Goal: Task Accomplishment & Management: Manage account settings

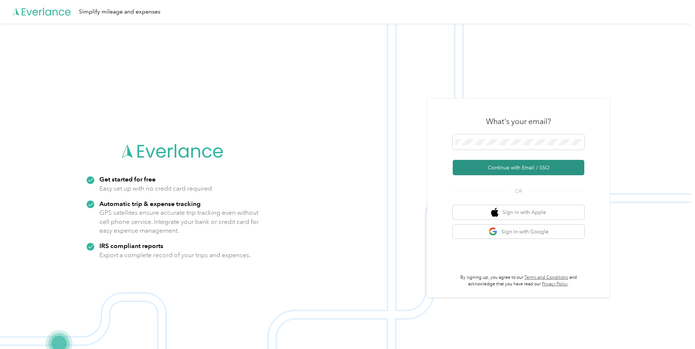
click at [504, 166] on button "Continue with Email / SSO" at bounding box center [519, 167] width 132 height 15
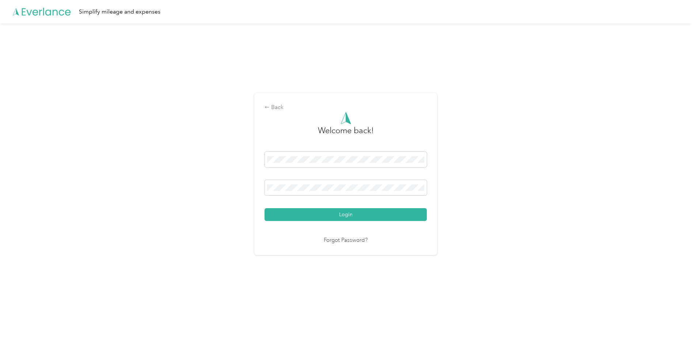
drag, startPoint x: 322, startPoint y: 212, endPoint x: 305, endPoint y: 228, distance: 23.8
click at [322, 213] on button "Login" at bounding box center [346, 214] width 162 height 13
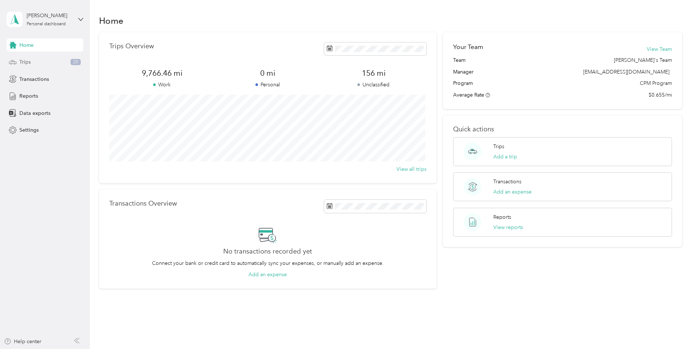
click at [24, 64] on span "Trips" at bounding box center [24, 62] width 11 height 8
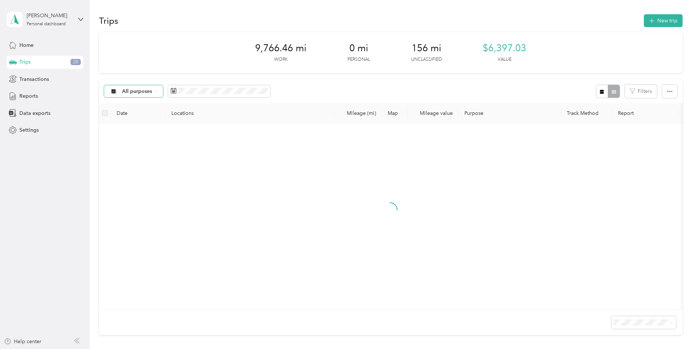
click at [150, 89] on span "All purposes" at bounding box center [137, 91] width 30 height 5
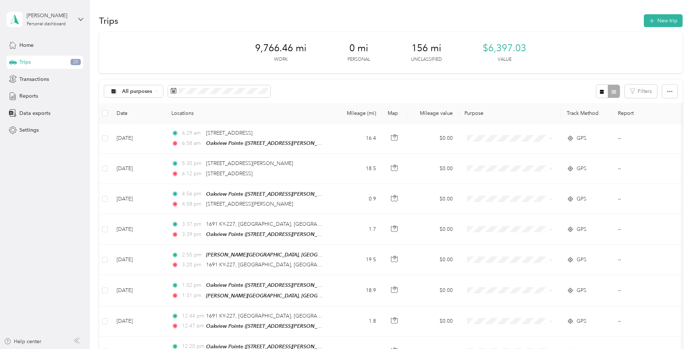
click at [142, 114] on span "Unclassified" at bounding box center [148, 116] width 53 height 8
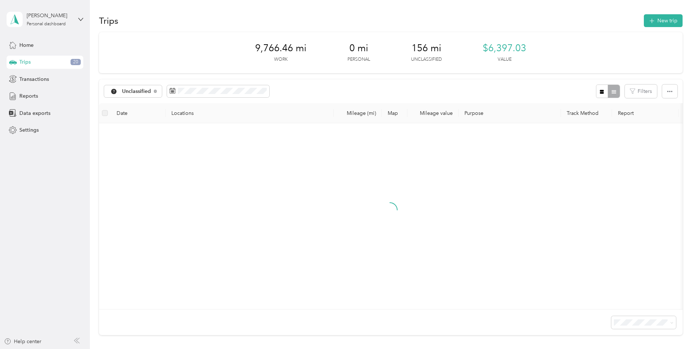
click at [599, 91] on icon "button" at bounding box center [601, 91] width 5 height 5
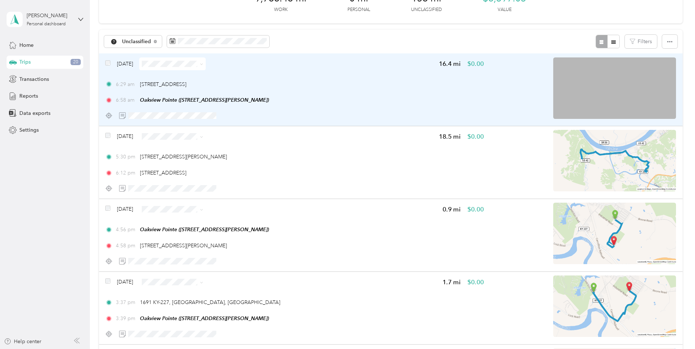
scroll to position [37, 0]
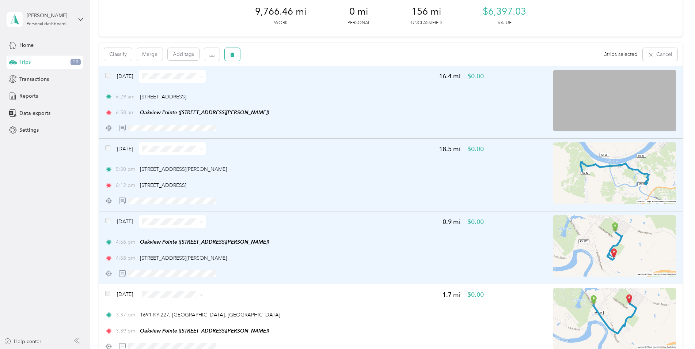
click at [234, 55] on icon "button" at bounding box center [232, 54] width 4 height 5
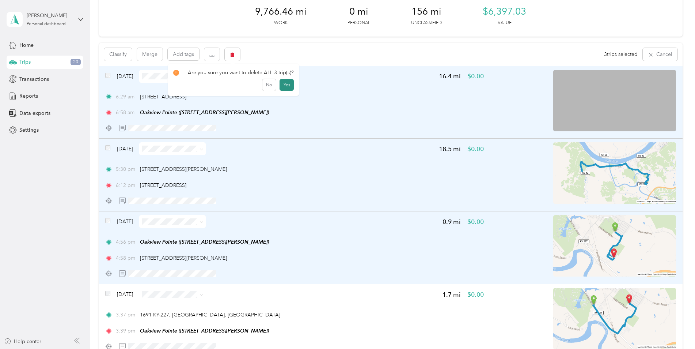
click at [286, 84] on button "Yes" at bounding box center [287, 85] width 14 height 12
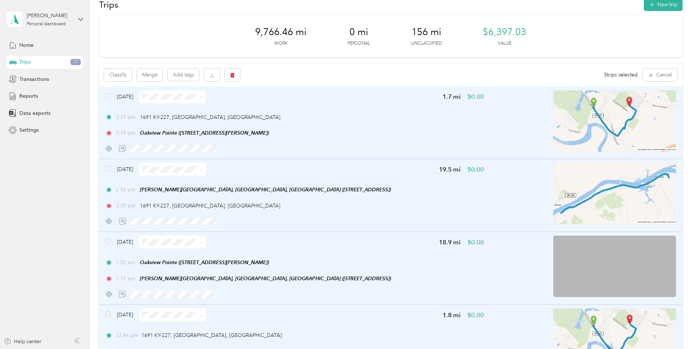
scroll to position [0, 0]
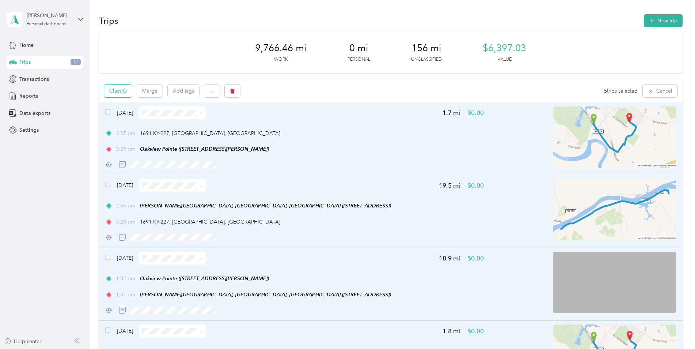
click at [114, 92] on button "Classify" at bounding box center [118, 90] width 28 height 13
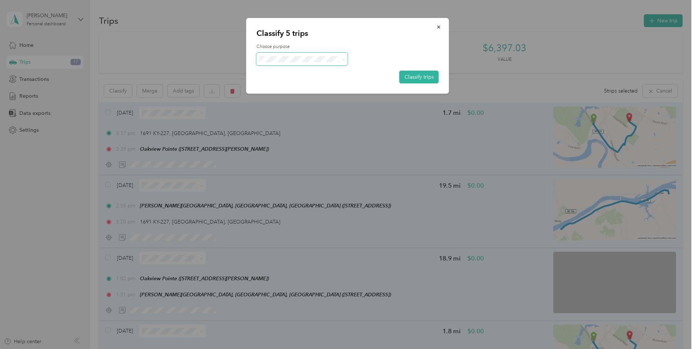
click at [312, 55] on span at bounding box center [302, 59] width 91 height 13
click at [341, 59] on span at bounding box center [342, 59] width 6 height 8
click at [284, 73] on li "Flagship Communities" at bounding box center [302, 72] width 91 height 13
click at [428, 76] on button "Classify trips" at bounding box center [418, 77] width 39 height 13
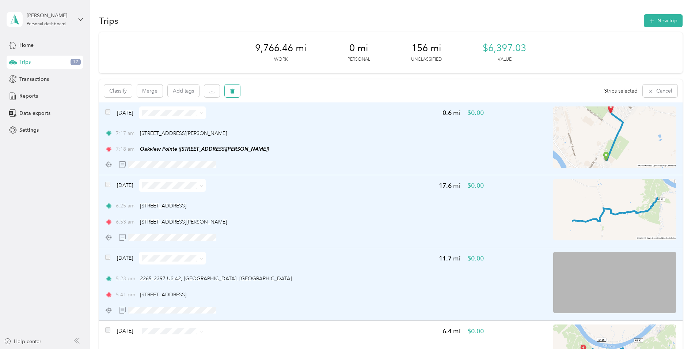
click at [235, 91] on icon "button" at bounding box center [232, 90] width 5 height 5
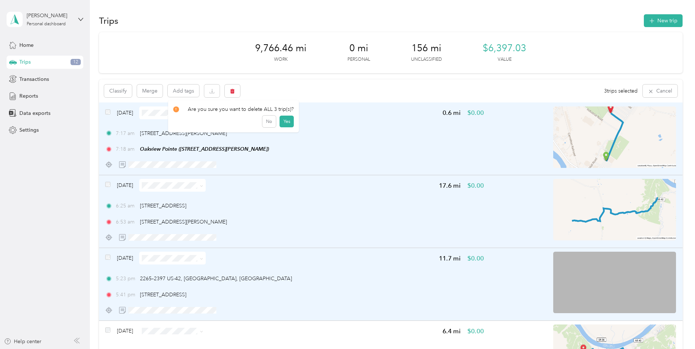
drag, startPoint x: 289, startPoint y: 122, endPoint x: 393, endPoint y: 98, distance: 106.2
click at [290, 122] on button "Yes" at bounding box center [287, 121] width 14 height 12
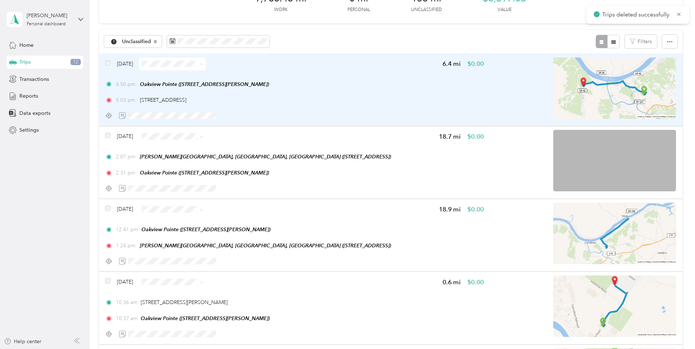
scroll to position [37, 0]
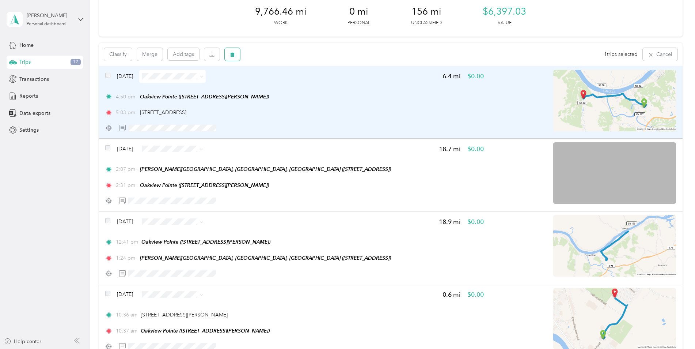
click at [231, 55] on icon "button" at bounding box center [232, 54] width 5 height 5
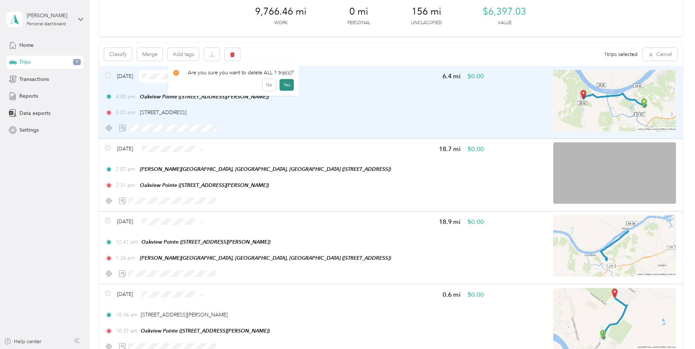
click at [288, 85] on button "Yes" at bounding box center [287, 85] width 14 height 12
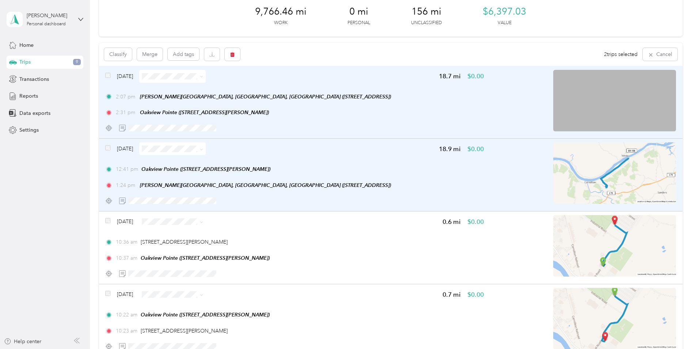
click at [103, 52] on div "Classify Merge Add tags 2 trips selected Cancel" at bounding box center [391, 54] width 584 height 23
click at [113, 54] on button "Classify" at bounding box center [118, 54] width 28 height 13
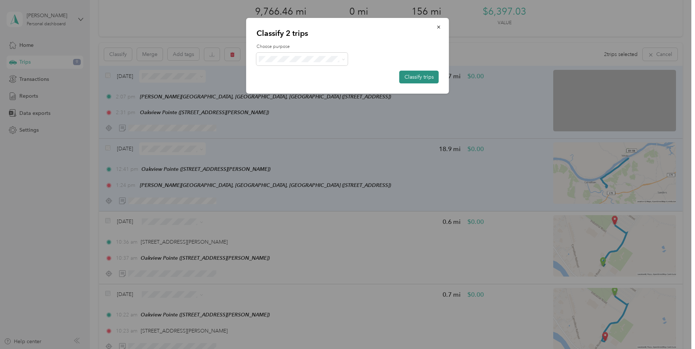
click at [420, 75] on button "Classify trips" at bounding box center [418, 77] width 39 height 13
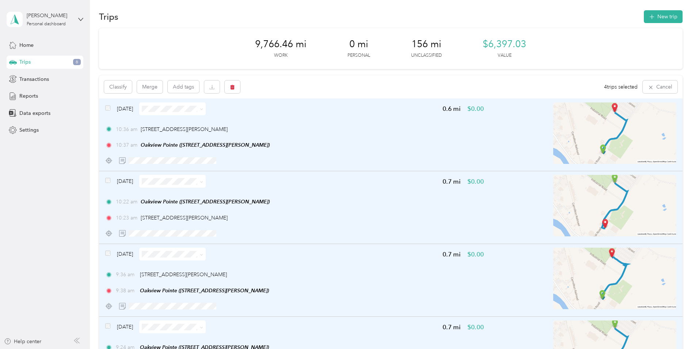
scroll to position [0, 0]
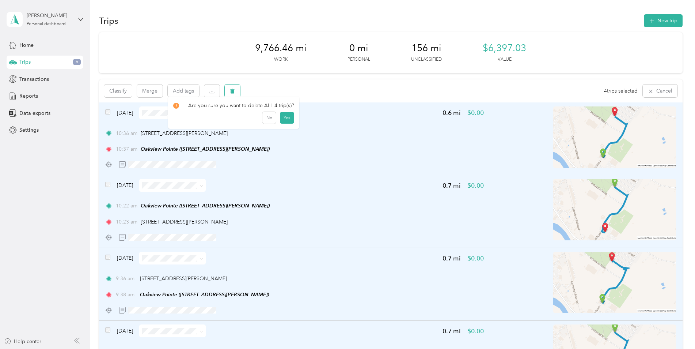
click at [231, 91] on icon "button" at bounding box center [232, 90] width 5 height 5
click at [288, 122] on button "Yes" at bounding box center [287, 121] width 14 height 12
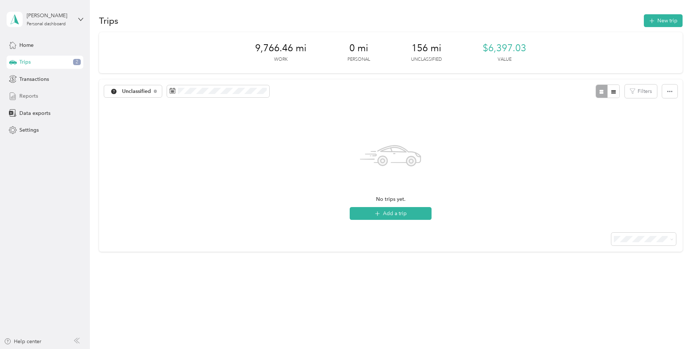
click at [31, 97] on span "Reports" at bounding box center [28, 96] width 19 height 8
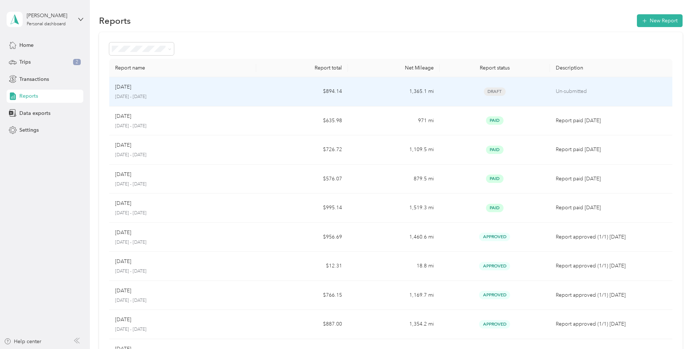
click at [239, 86] on div "[DATE]" at bounding box center [182, 87] width 135 height 8
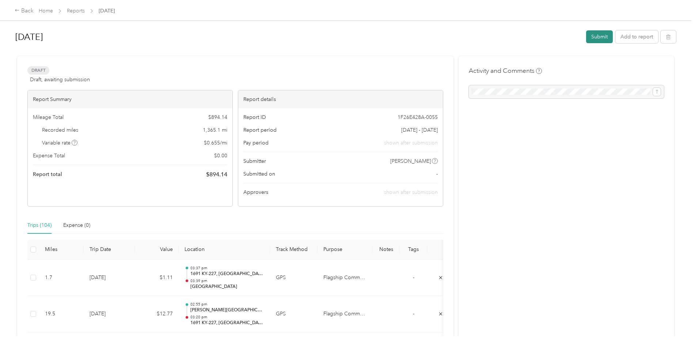
click at [604, 41] on button "Submit" at bounding box center [599, 36] width 27 height 13
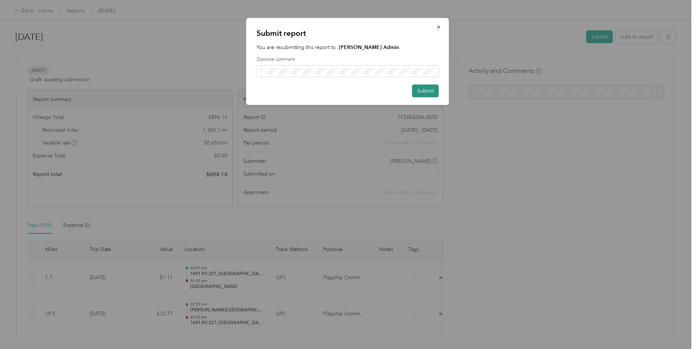
click at [429, 91] on button "Submit" at bounding box center [425, 90] width 27 height 13
